Goal: Check status: Check status

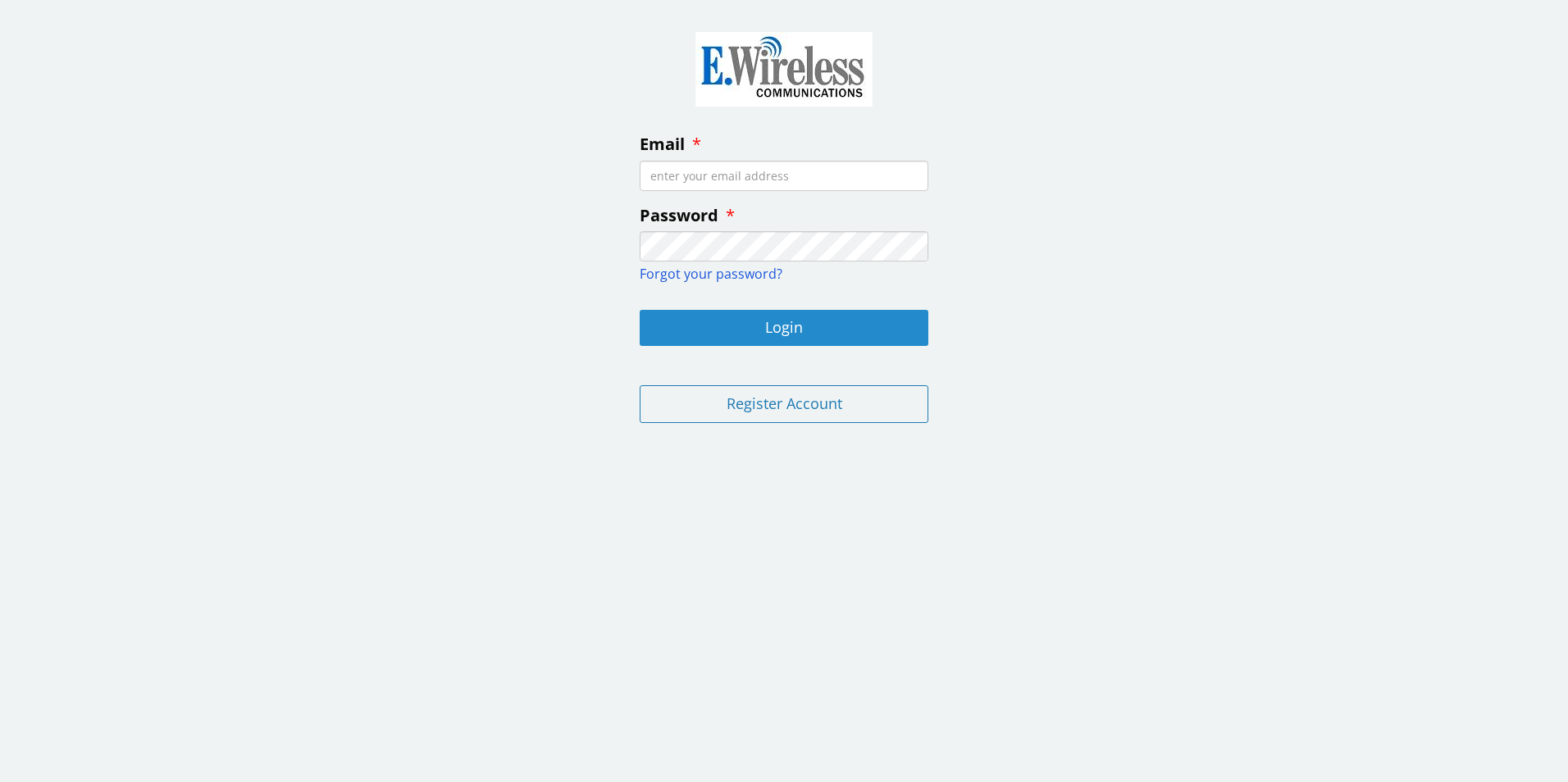
type input "[PERSON_NAME][EMAIL_ADDRESS][PERSON_NAME][DOMAIN_NAME]"
click at [786, 331] on button "Login" at bounding box center [784, 328] width 288 height 36
type input "[PERSON_NAME][EMAIL_ADDRESS][PERSON_NAME][DOMAIN_NAME]"
click at [760, 334] on button "Login" at bounding box center [784, 328] width 288 height 36
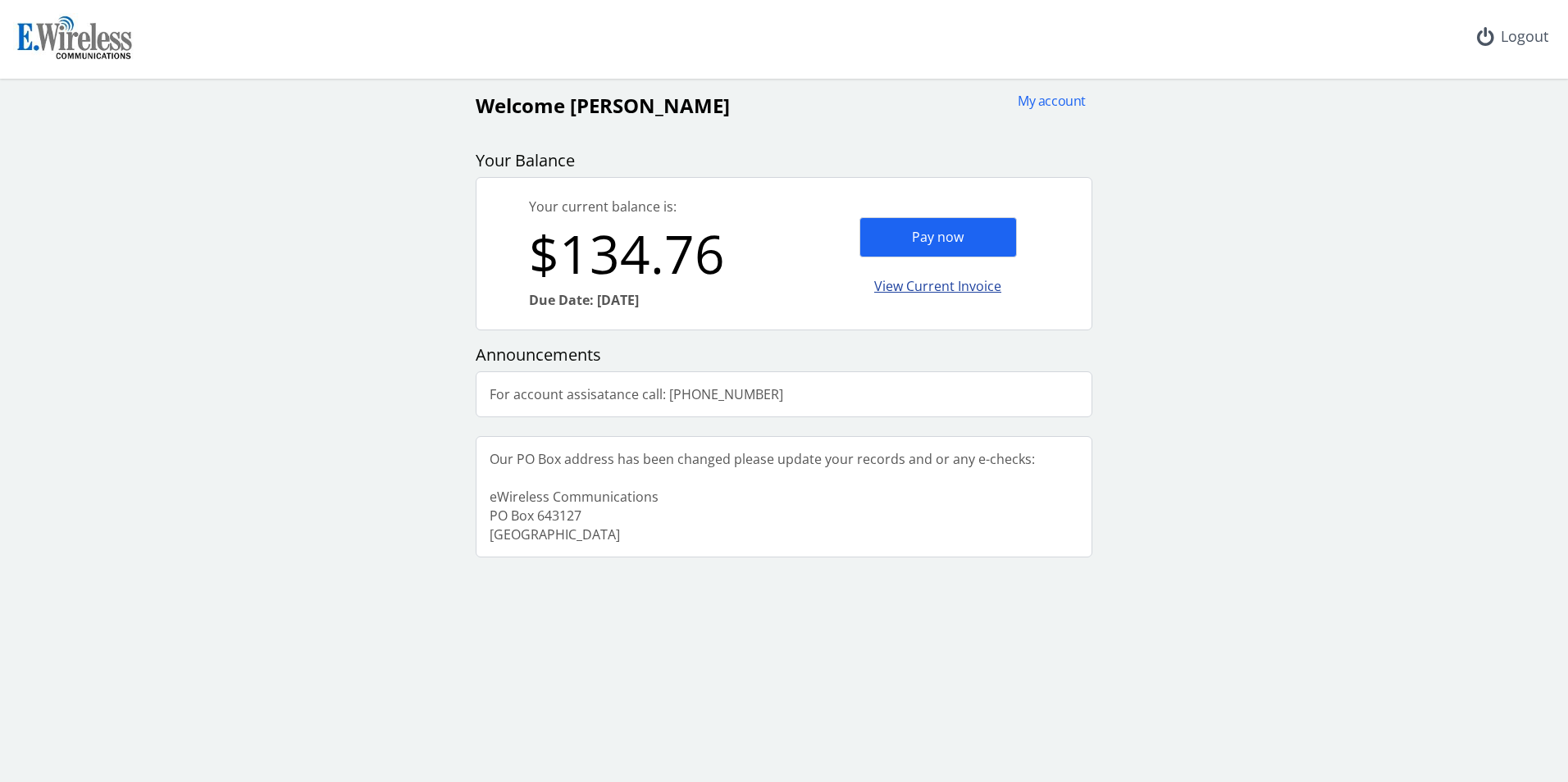
click at [955, 298] on div "View Current Invoice" at bounding box center [938, 287] width 157 height 38
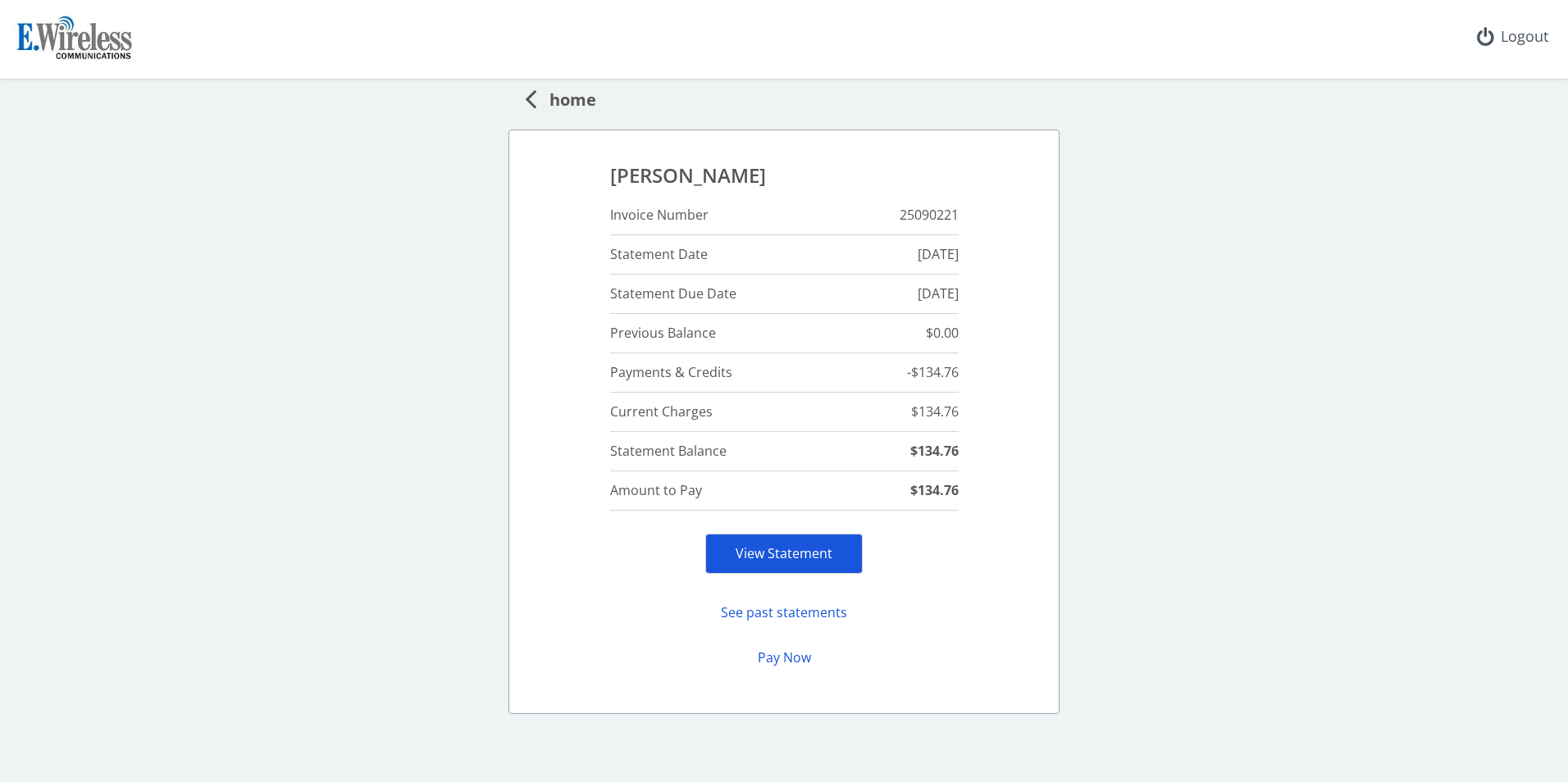
click at [817, 561] on link "View Statement" at bounding box center [784, 553] width 96 height 18
